Goal: Task Accomplishment & Management: Manage account settings

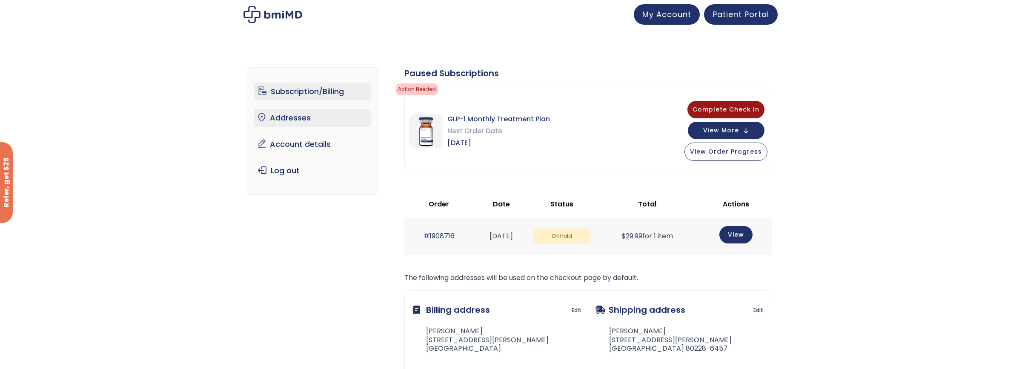
click at [295, 119] on link "Addresses" at bounding box center [313, 118] width 118 height 18
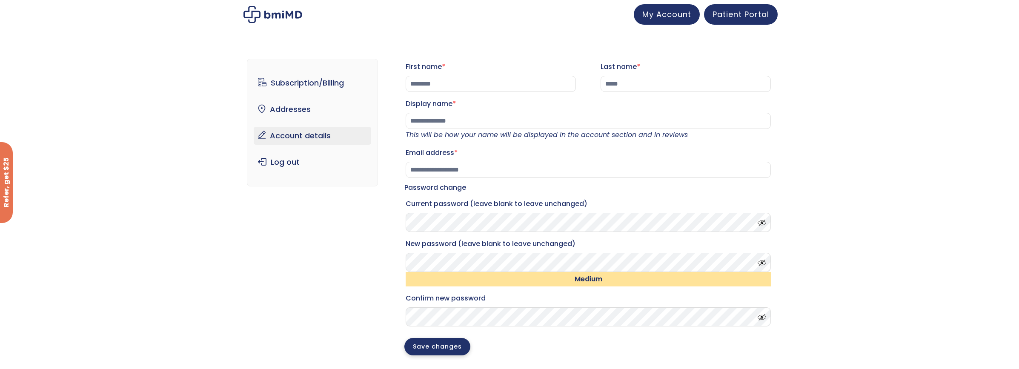
click at [456, 355] on button "Save changes" at bounding box center [437, 346] width 66 height 17
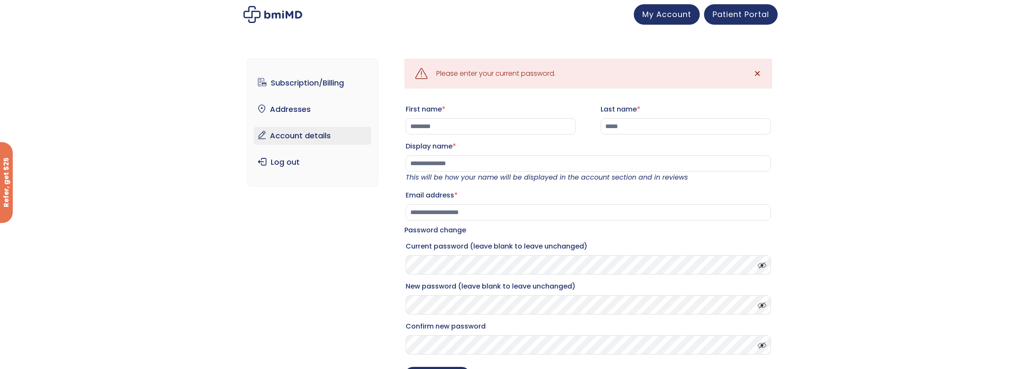
click at [284, 15] on img at bounding box center [272, 14] width 59 height 17
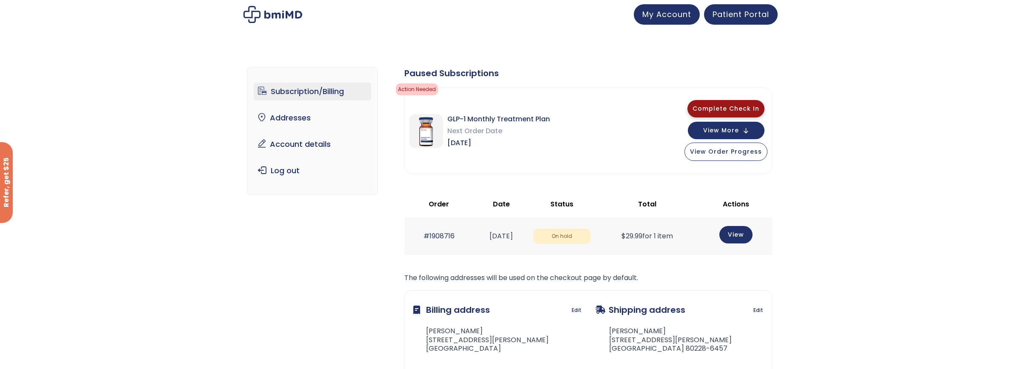
click at [735, 108] on span "Complete Check In" at bounding box center [725, 108] width 67 height 9
